Goal: Information Seeking & Learning: Find specific fact

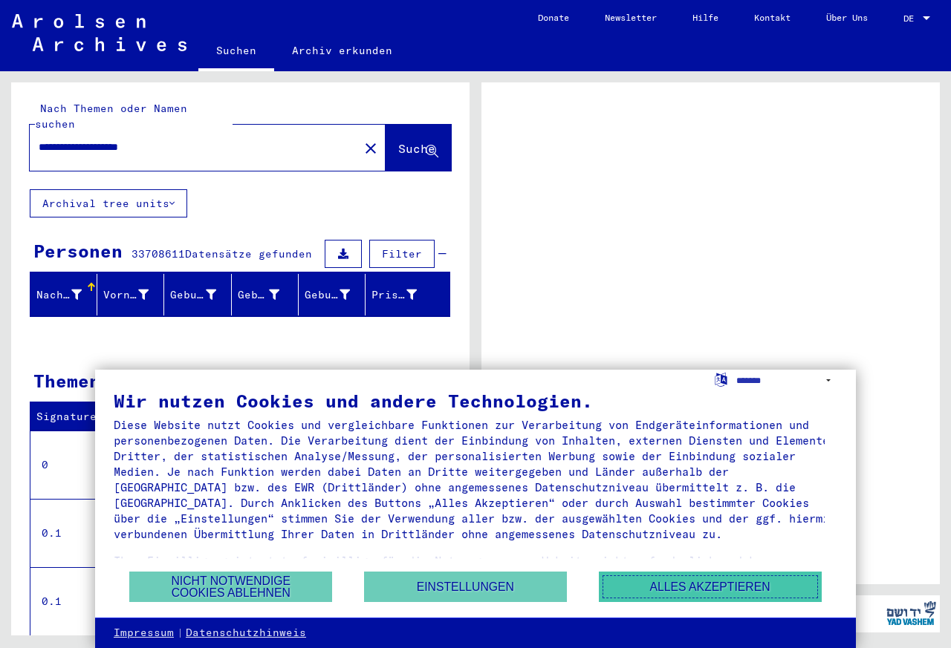
click at [679, 588] on button "Alles akzeptieren" at bounding box center [710, 587] width 223 height 30
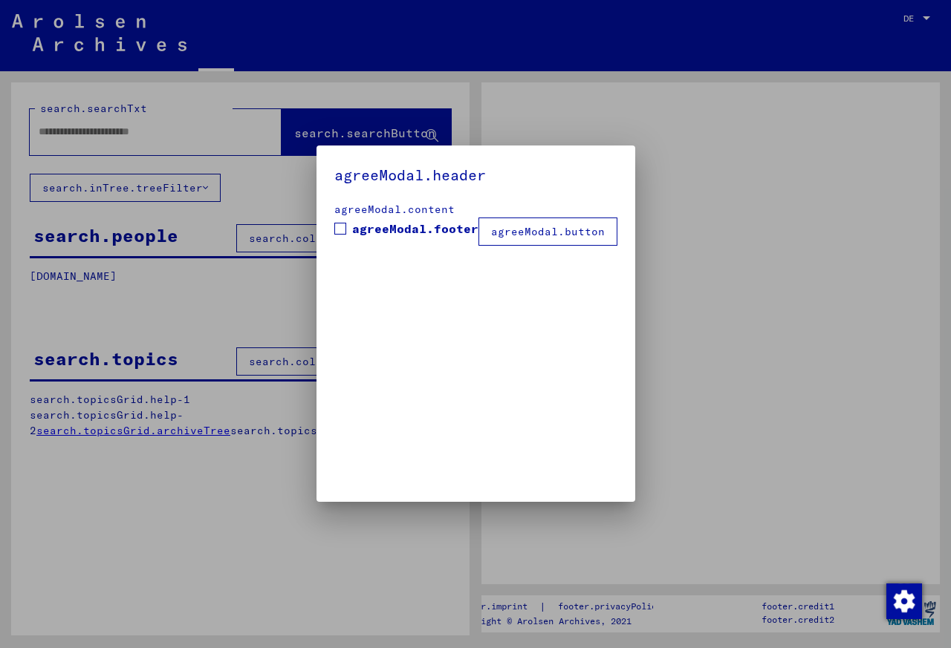
type input "**********"
click at [921, 17] on div at bounding box center [475, 324] width 951 height 648
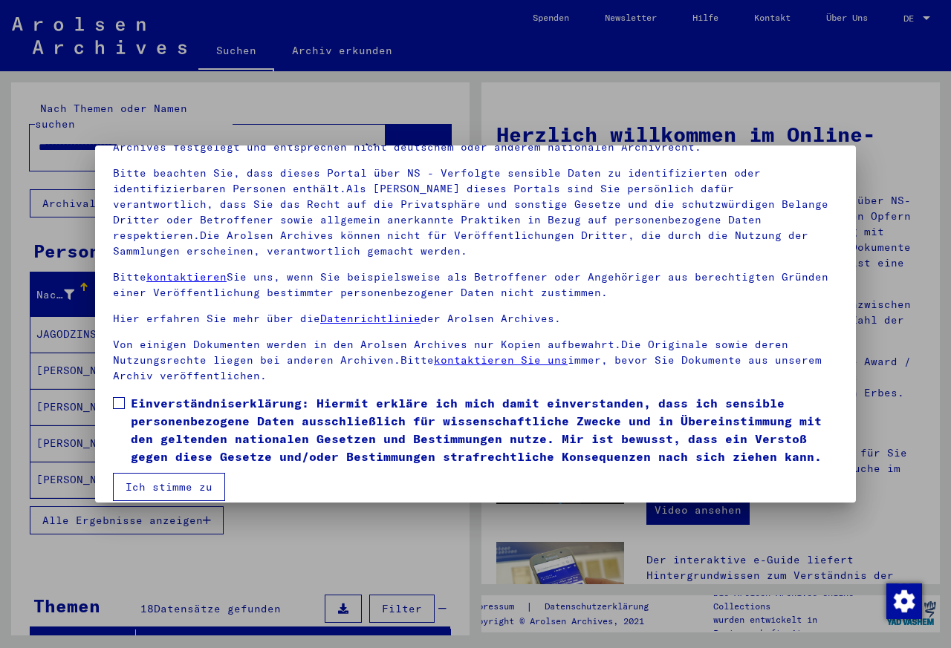
scroll to position [105, 0]
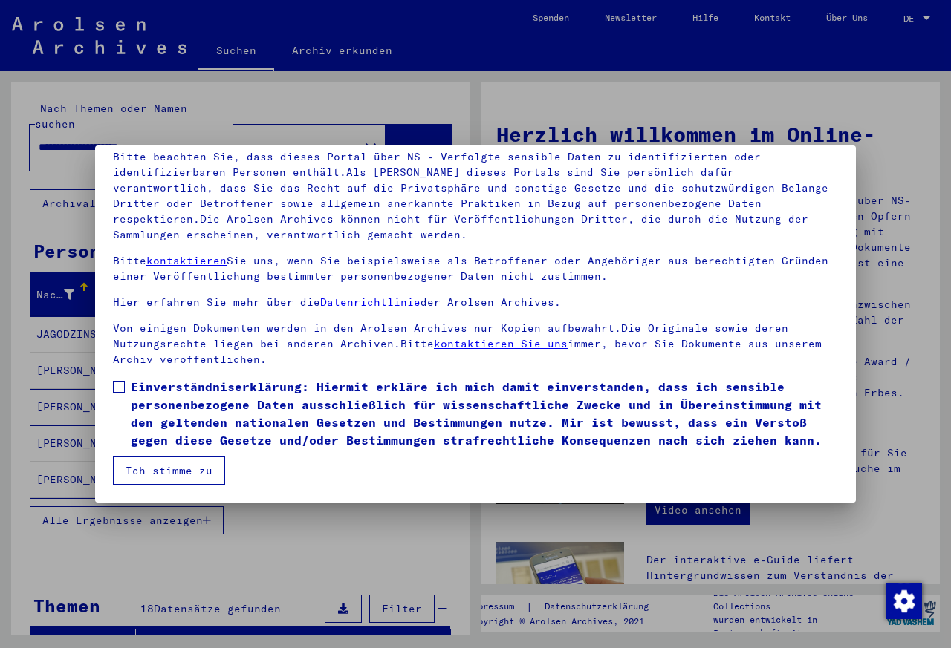
click at [120, 383] on span at bounding box center [119, 387] width 12 height 12
click at [138, 471] on button "Ich stimme zu" at bounding box center [169, 471] width 112 height 28
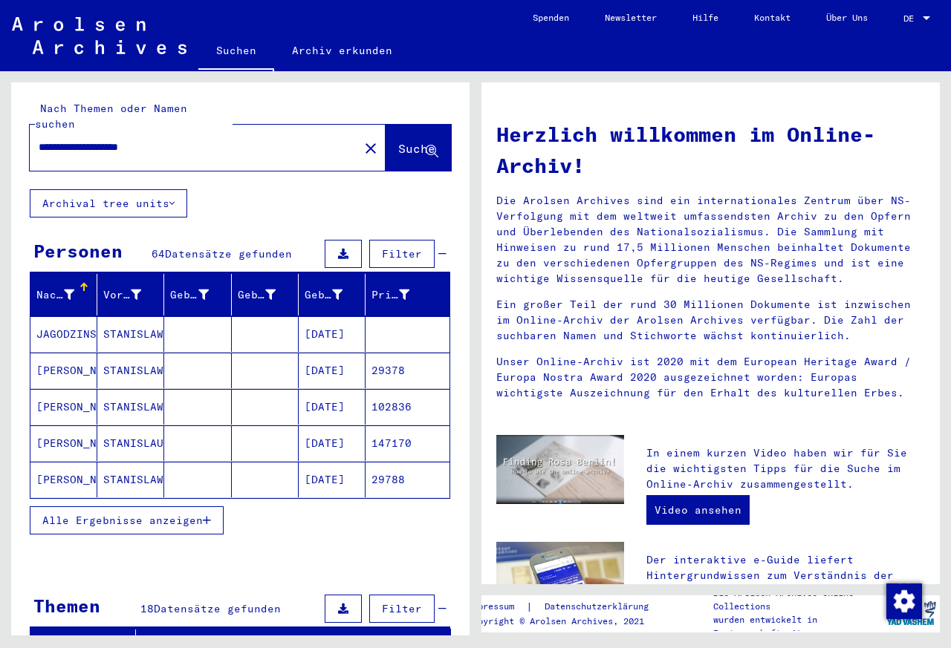
click at [419, 40] on div "Suchen Archiv erkunden" at bounding box center [356, 52] width 316 height 39
click at [206, 515] on icon "button" at bounding box center [207, 520] width 8 height 10
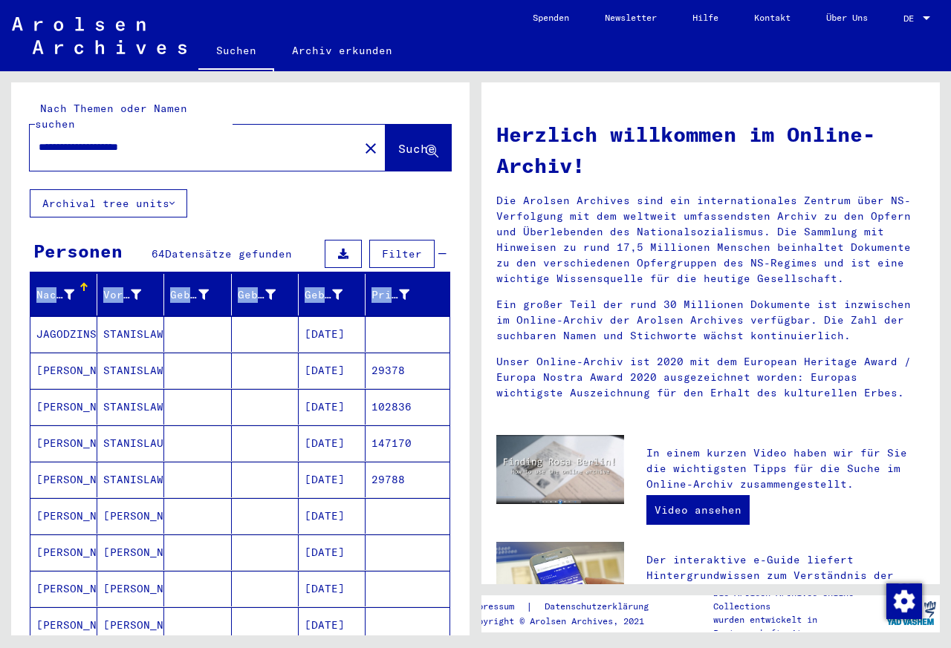
drag, startPoint x: 470, startPoint y: 215, endPoint x: 475, endPoint y: 263, distance: 47.7
click at [475, 263] on div "**********" at bounding box center [237, 353] width 475 height 565
click at [590, 98] on div "Herzlich willkommen im Online-Archiv! Die Arolsen Archives sind ein internation…" at bounding box center [710, 593] width 458 height 1022
click at [276, 168] on div "**********" at bounding box center [240, 135] width 458 height 107
drag, startPoint x: 288, startPoint y: 270, endPoint x: 239, endPoint y: 278, distance: 49.7
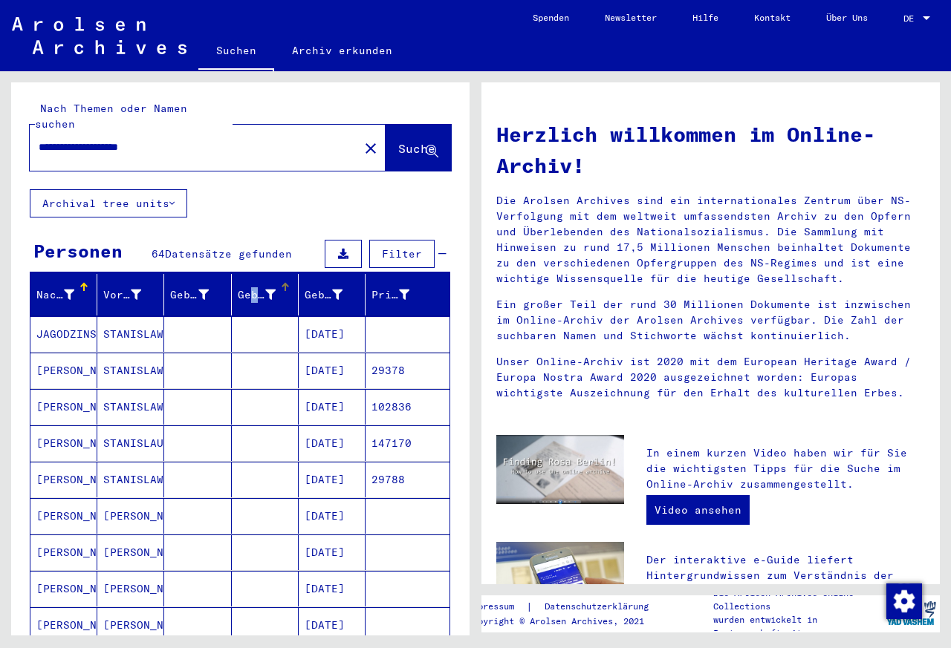
click at [239, 283] on div "Geburt‏" at bounding box center [268, 295] width 60 height 24
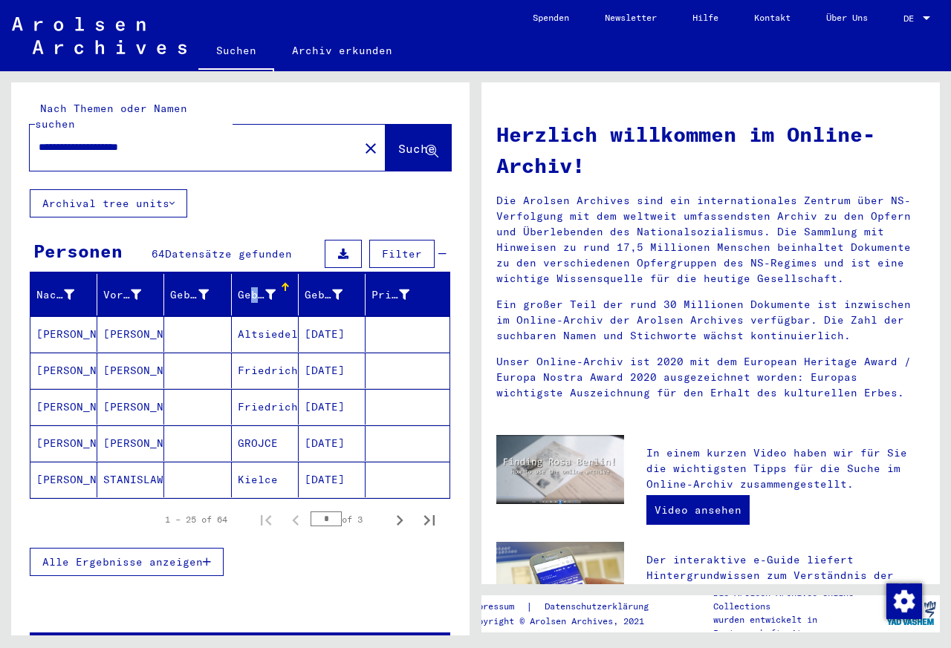
click at [199, 556] on span "Alle Ergebnisse anzeigen" at bounding box center [122, 562] width 160 height 13
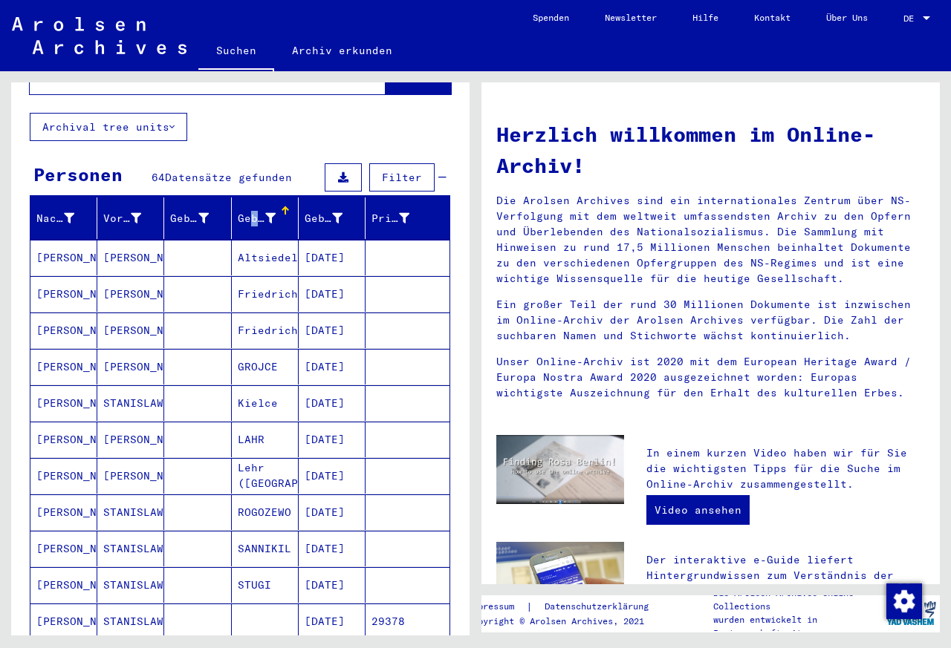
scroll to position [31, 0]
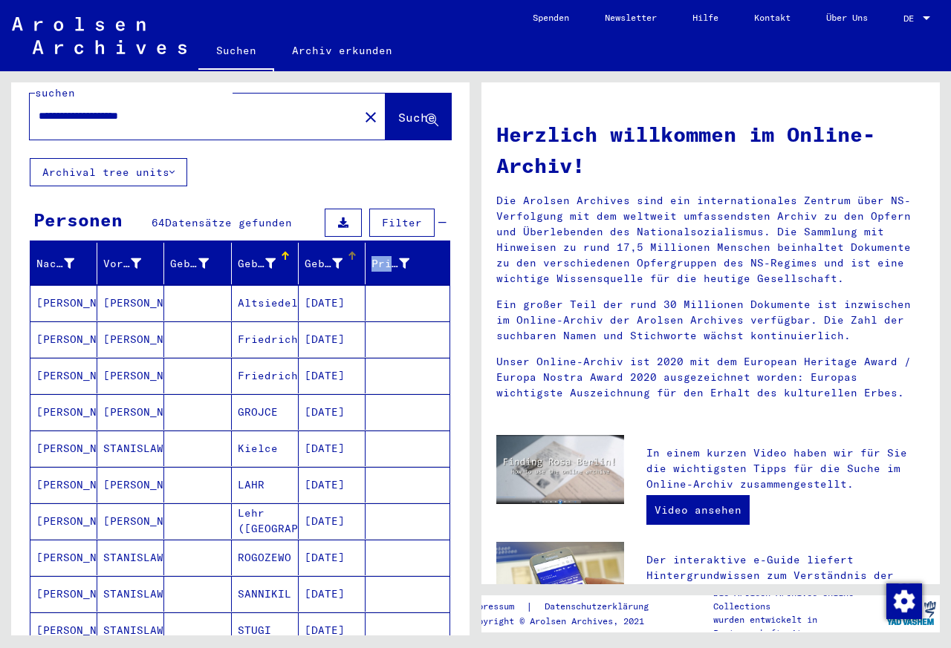
drag, startPoint x: 354, startPoint y: 238, endPoint x: 377, endPoint y: 239, distance: 23.0
click at [365, 243] on mat-header-cell "Geburtsdatum" at bounding box center [332, 264] width 67 height 42
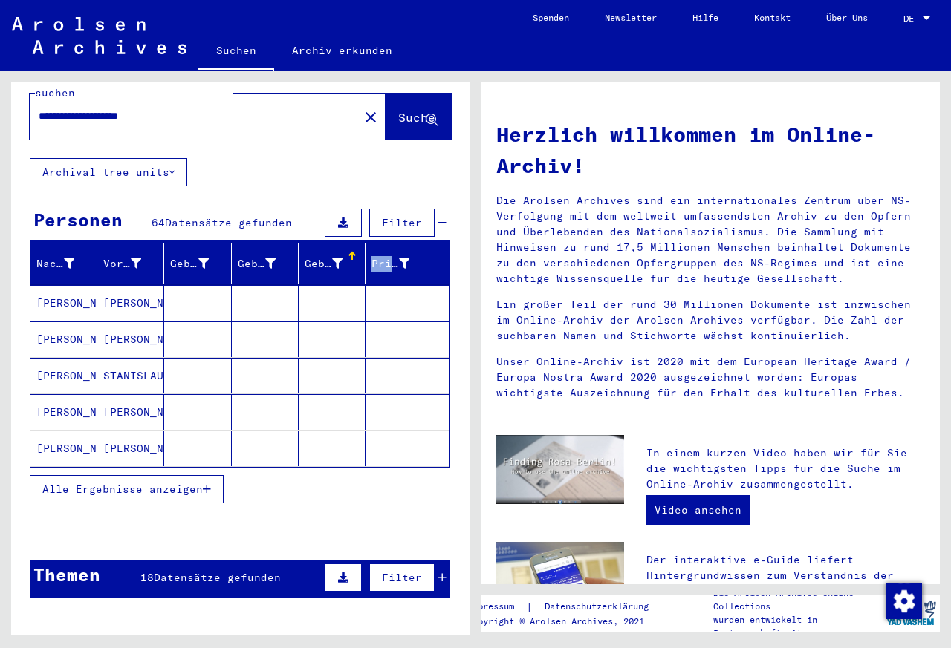
click at [201, 483] on span "Alle Ergebnisse anzeigen" at bounding box center [122, 489] width 160 height 13
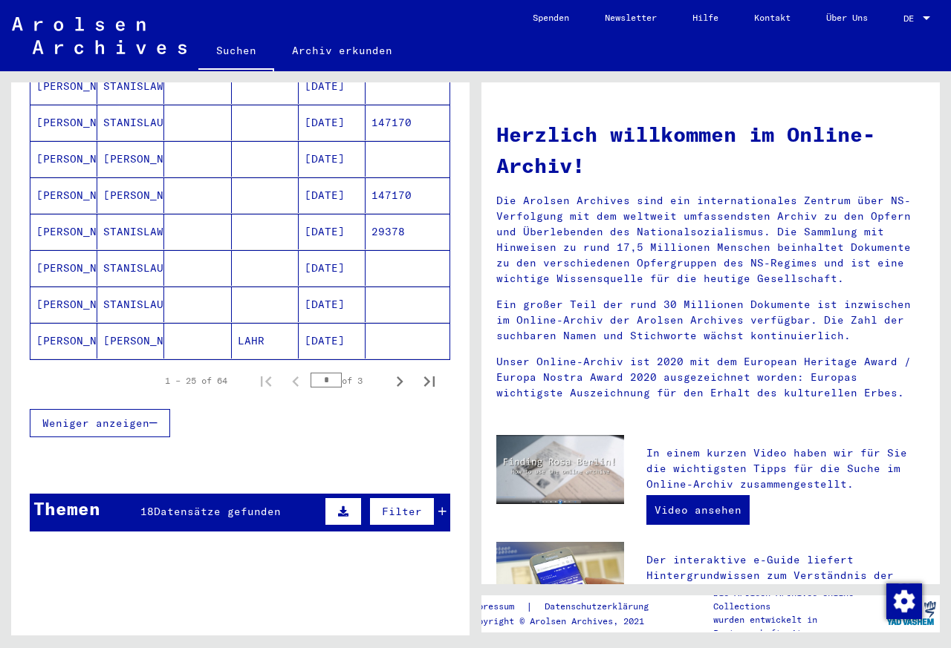
scroll to position [839, 0]
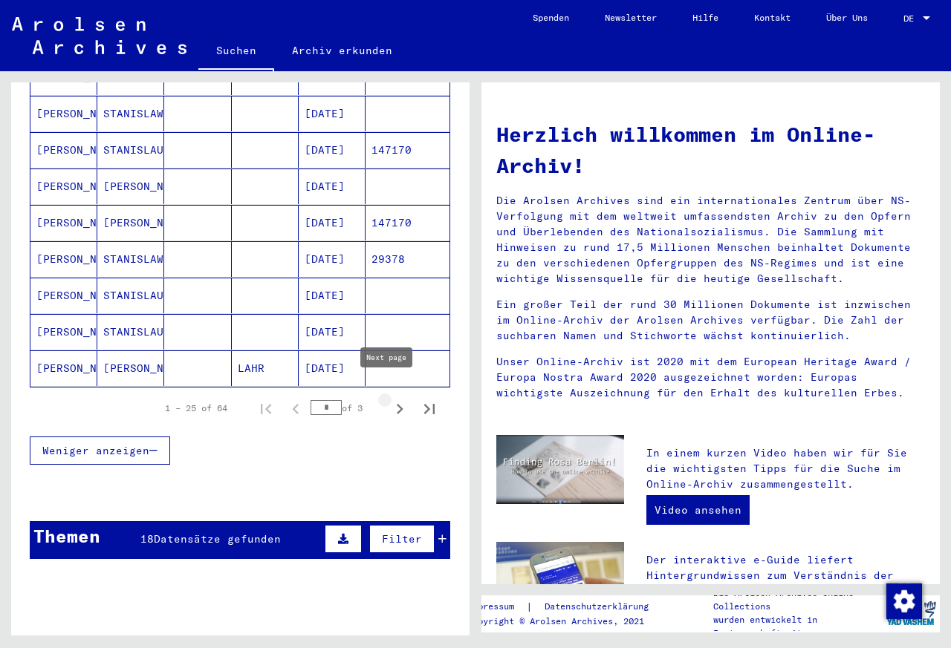
click at [397, 404] on icon "Next page" at bounding box center [400, 409] width 7 height 10
type input "*"
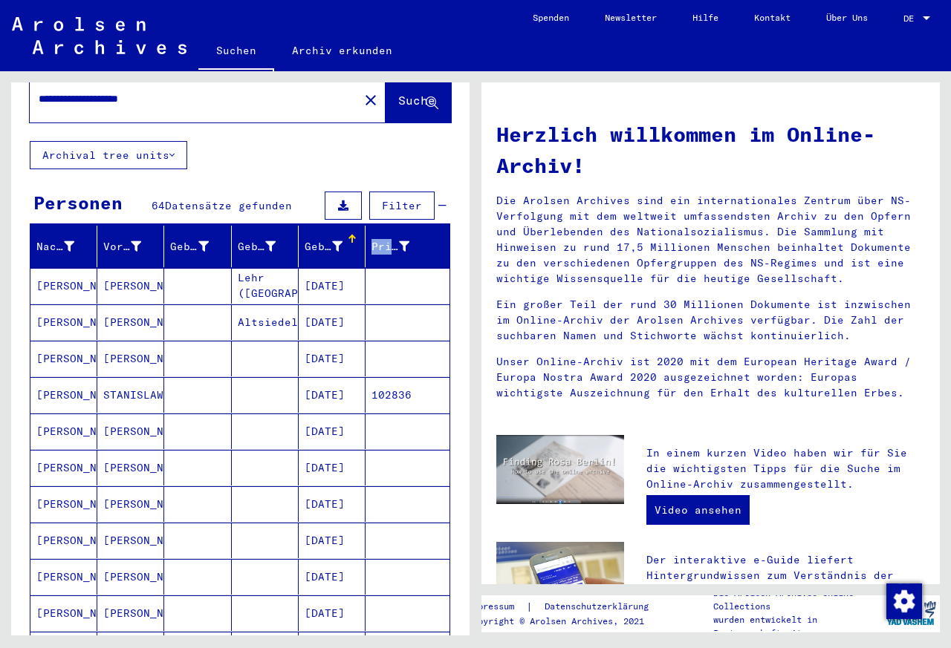
scroll to position [67, 0]
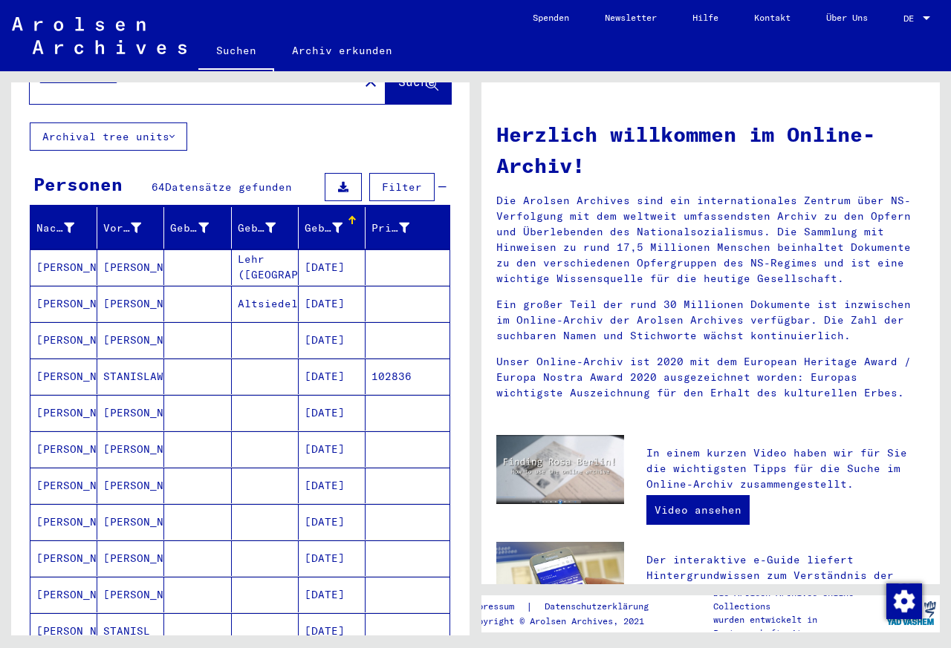
click at [251, 250] on mat-cell "Lehr ([GEOGRAPHIC_DATA])" at bounding box center [265, 268] width 67 height 36
